Goal: Book appointment/travel/reservation

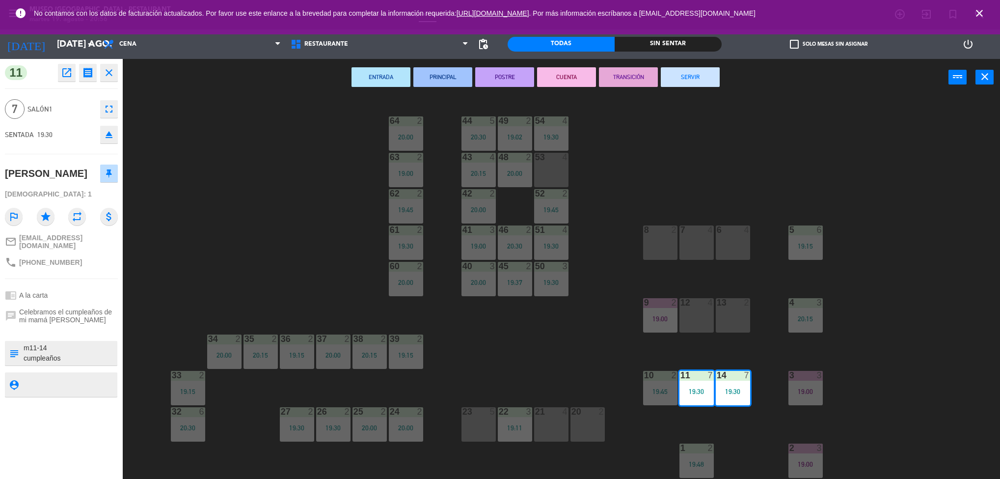
click at [910, 184] on div "44 5 20:30 49 2 19:02 54 4 19:30 64 2 20:00 48 2 20:00 53 4 63 2 19:00 43 4 20:…" at bounding box center [566, 290] width 867 height 383
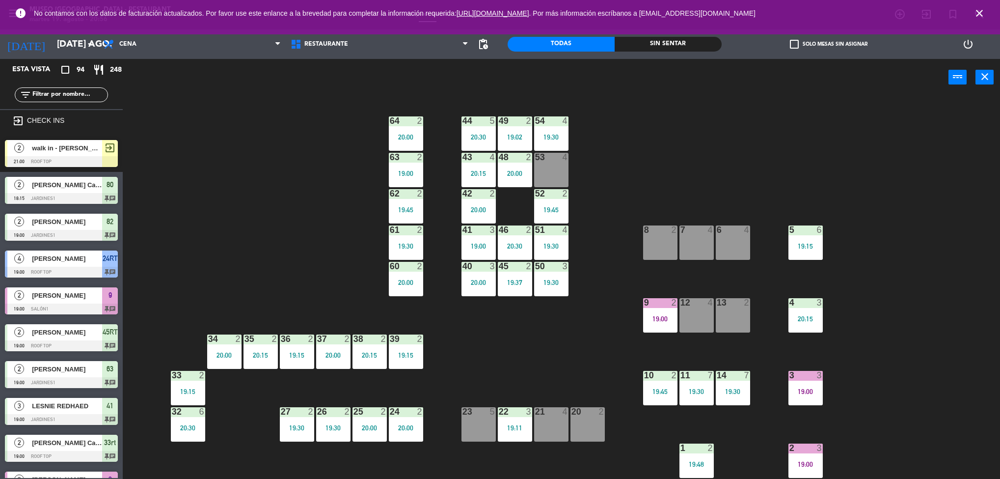
scroll to position [3, 0]
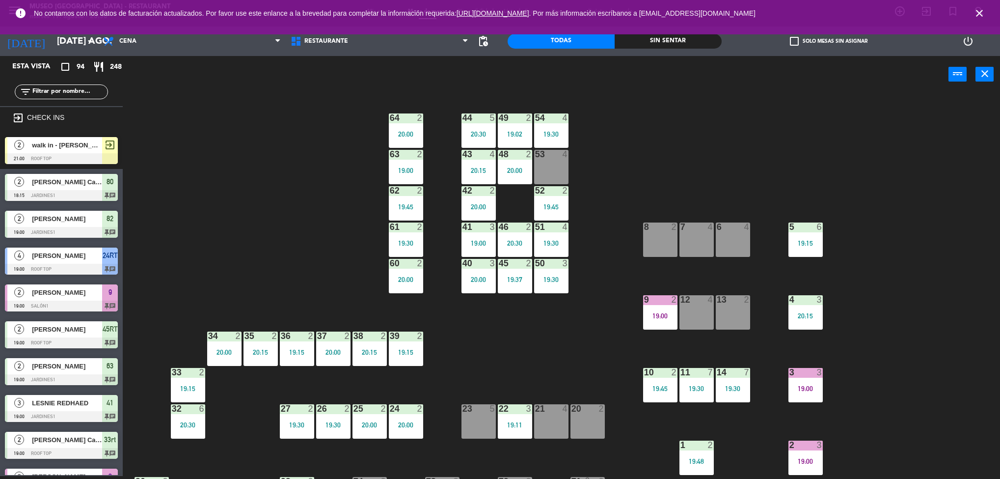
click at [666, 380] on div "10 2 19:45" at bounding box center [660, 385] width 34 height 34
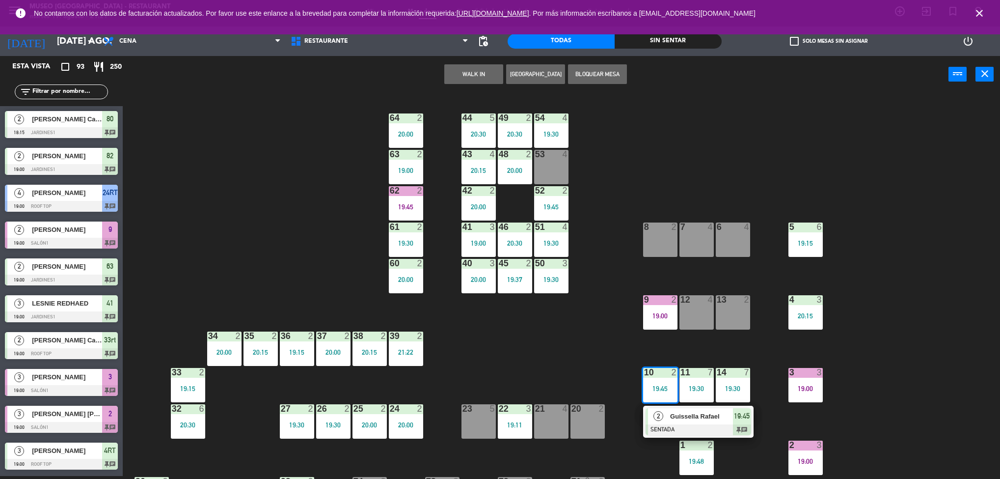
click at [810, 314] on div "20:15" at bounding box center [805, 315] width 34 height 7
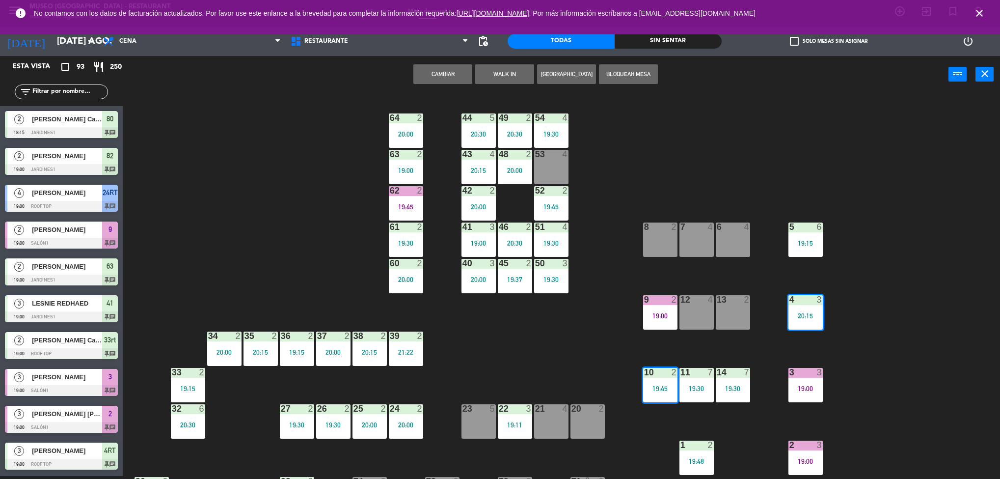
click at [820, 301] on div "3" at bounding box center [820, 299] width 6 height 9
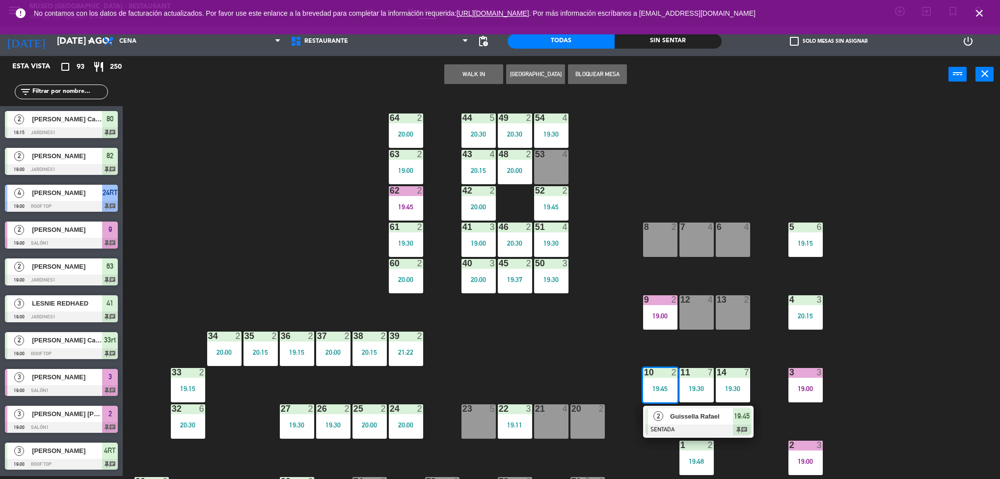
click at [903, 349] on div "44 5 20:30 49 2 20:30 54 4 19:30 64 2 20:00 48 2 20:00 53 4 63 2 19:00 43 4 20:…" at bounding box center [566, 287] width 867 height 383
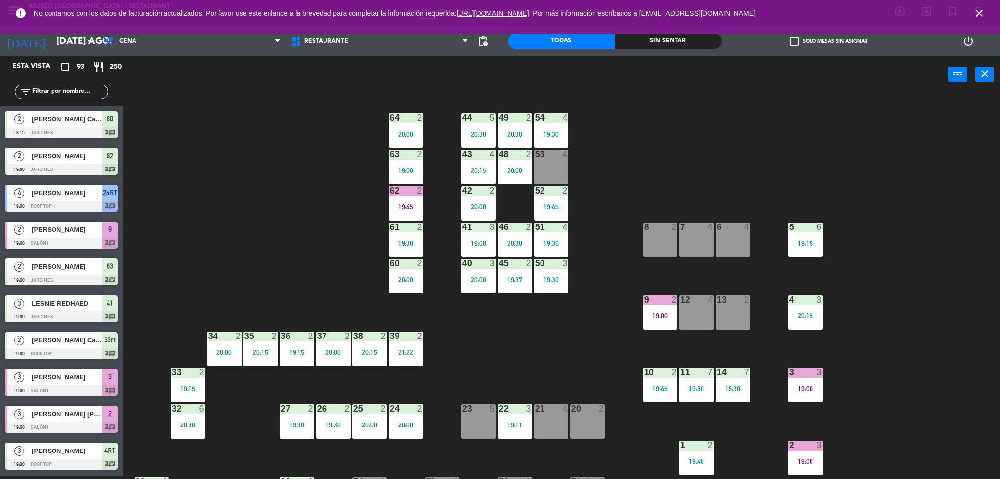
click at [819, 312] on div "20:15" at bounding box center [805, 315] width 34 height 7
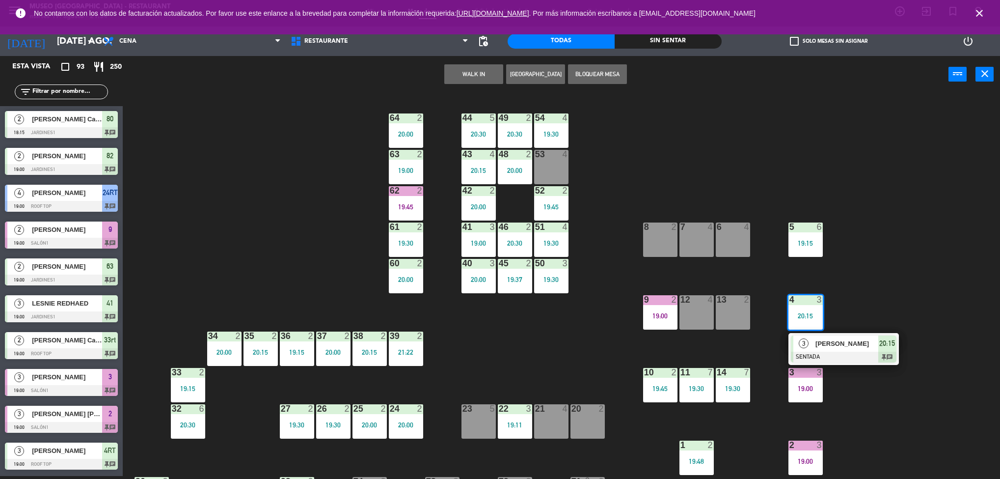
click at [738, 377] on div "14 7" at bounding box center [733, 373] width 34 height 10
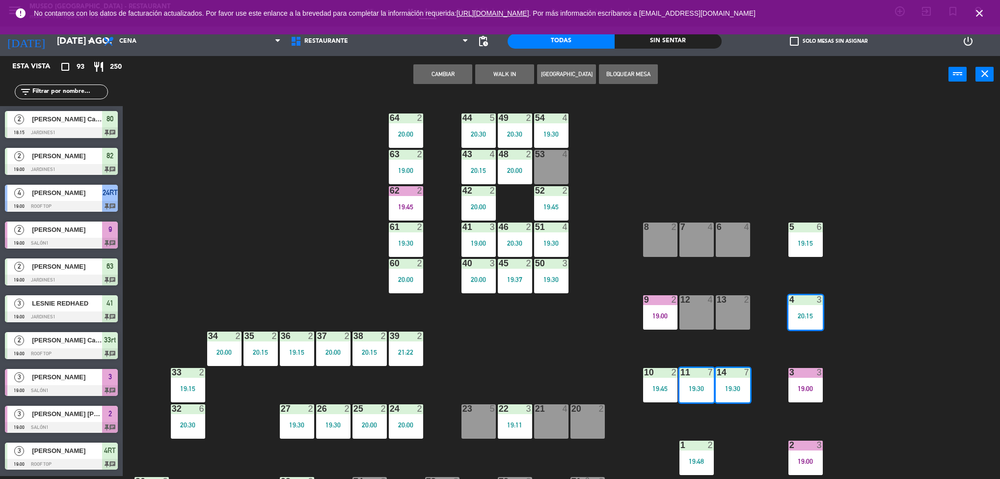
click at [883, 299] on div "44 5 20:30 49 2 20:30 54 4 19:30 64 2 20:00 48 2 20:00 53 4 63 2 19:00 43 4 20:…" at bounding box center [566, 287] width 867 height 383
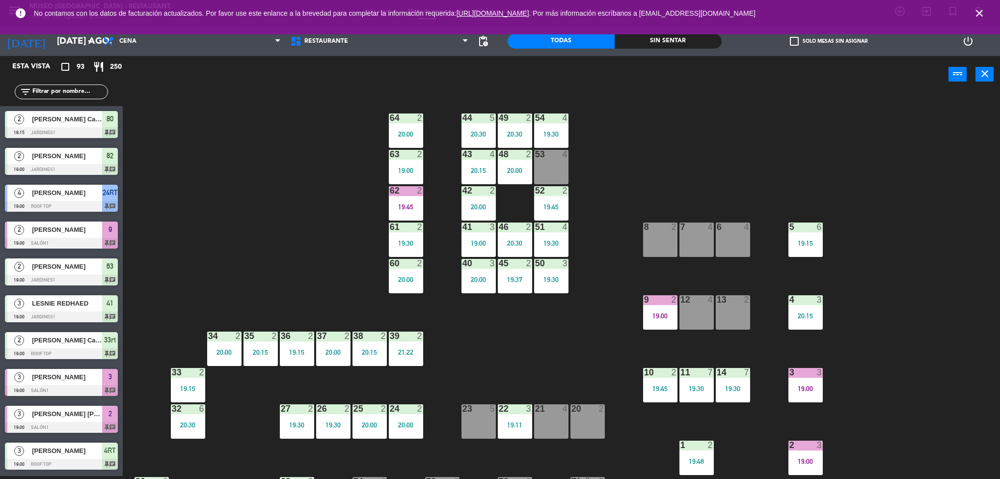
click at [717, 376] on div "14" at bounding box center [717, 372] width 0 height 9
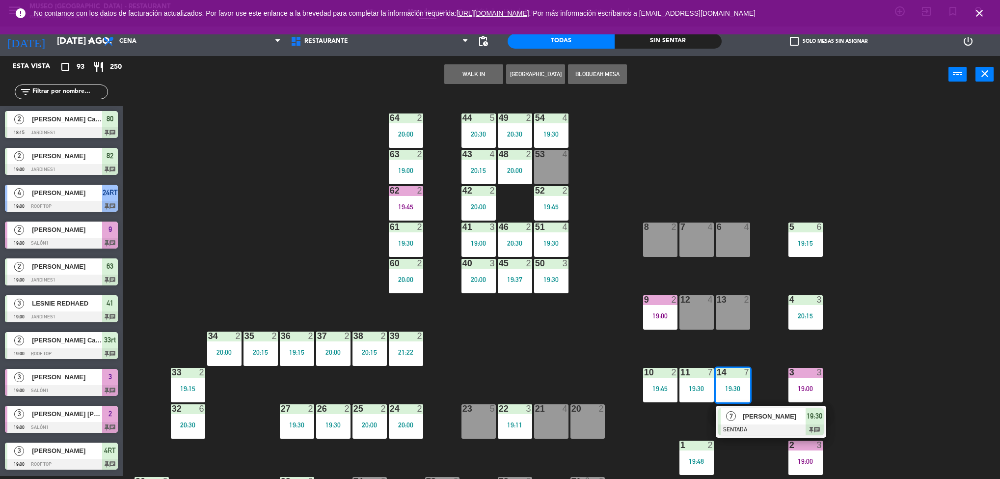
click at [796, 415] on div "7 [PERSON_NAME] SENTADA 19:30 chat" at bounding box center [770, 421] width 125 height 32
